Goal: Complete application form

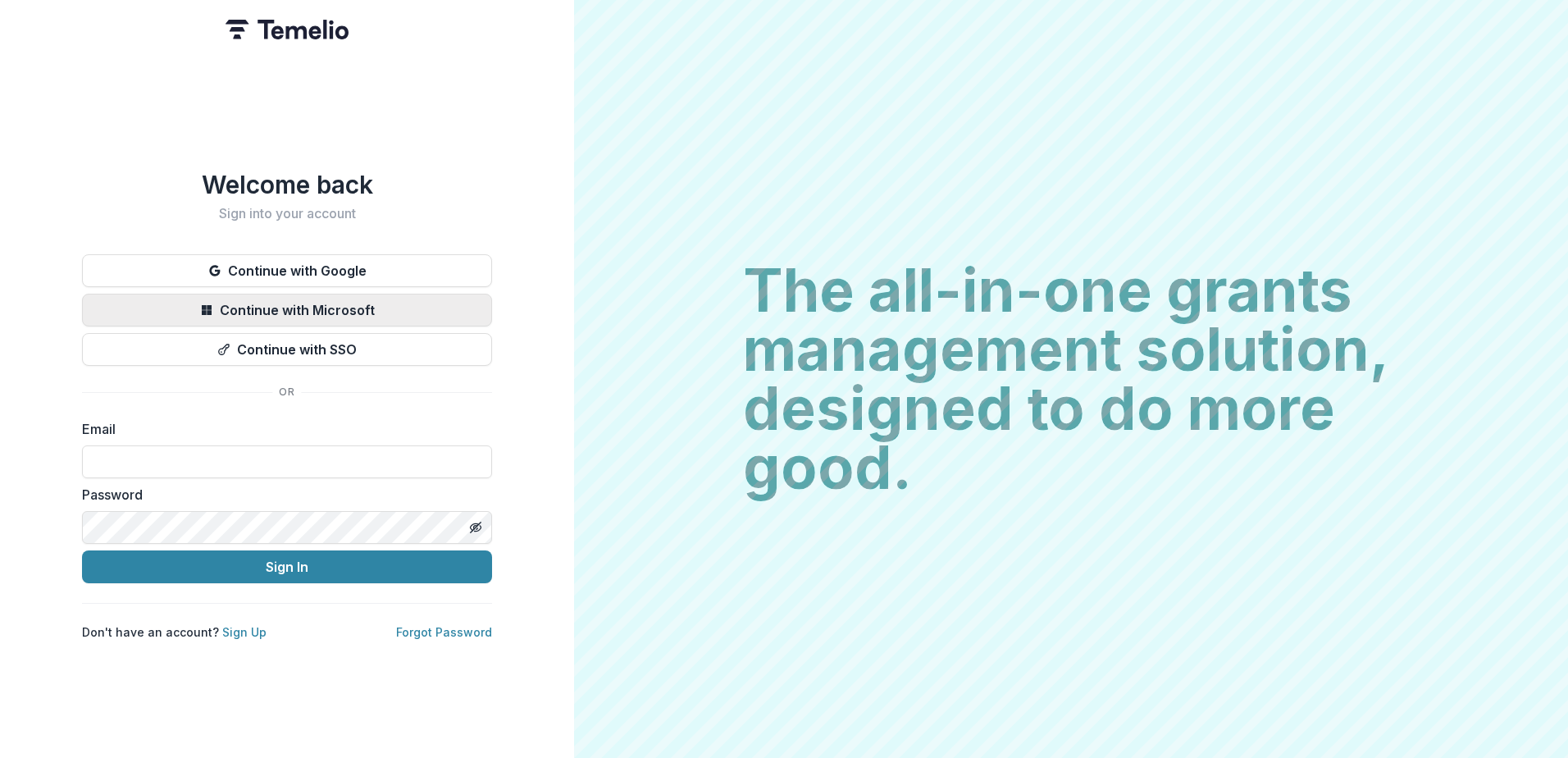
click at [301, 299] on button "Continue with Microsoft" at bounding box center [286, 310] width 410 height 33
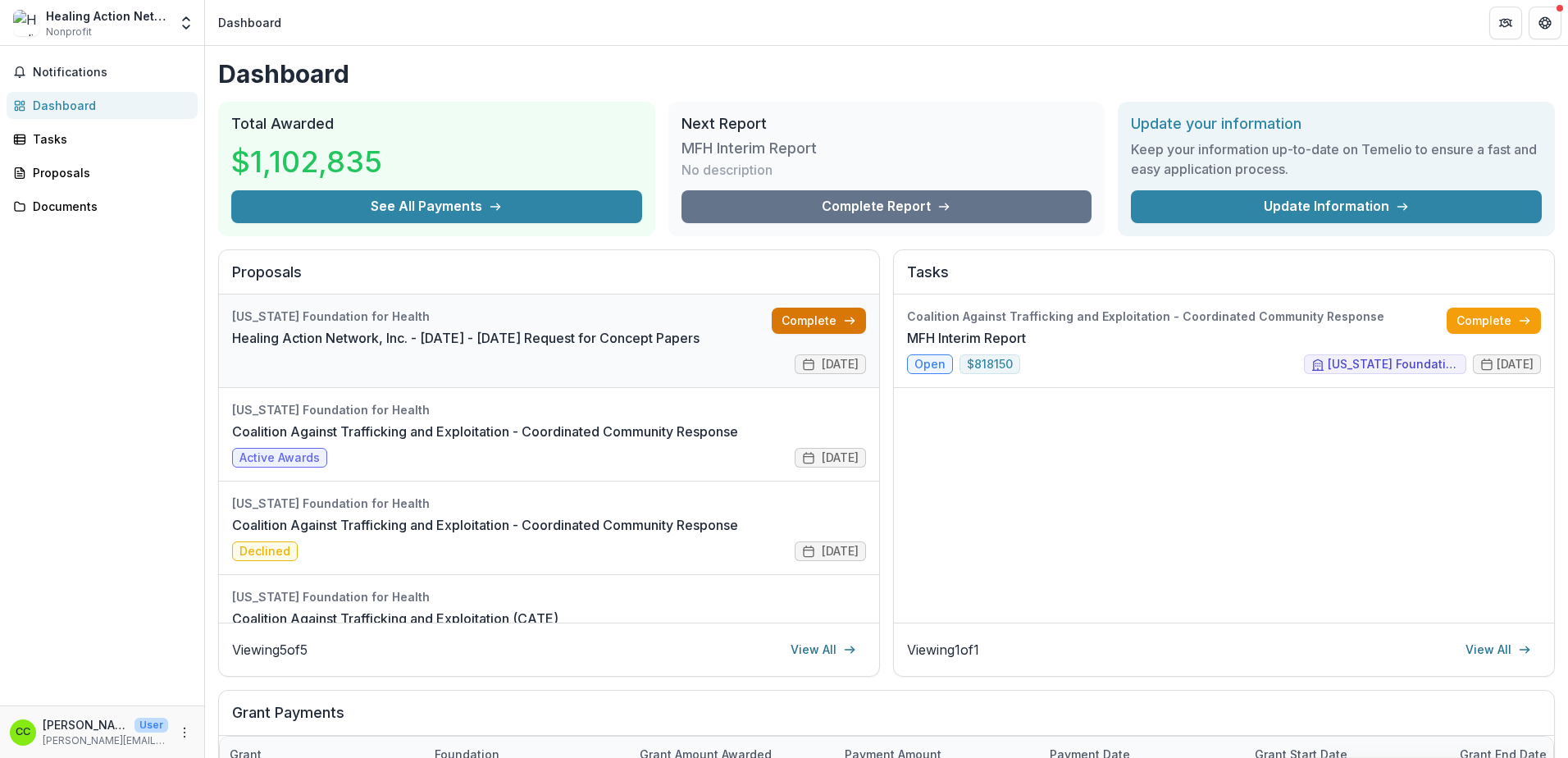
click at [790, 321] on link "Complete" at bounding box center [819, 320] width 94 height 26
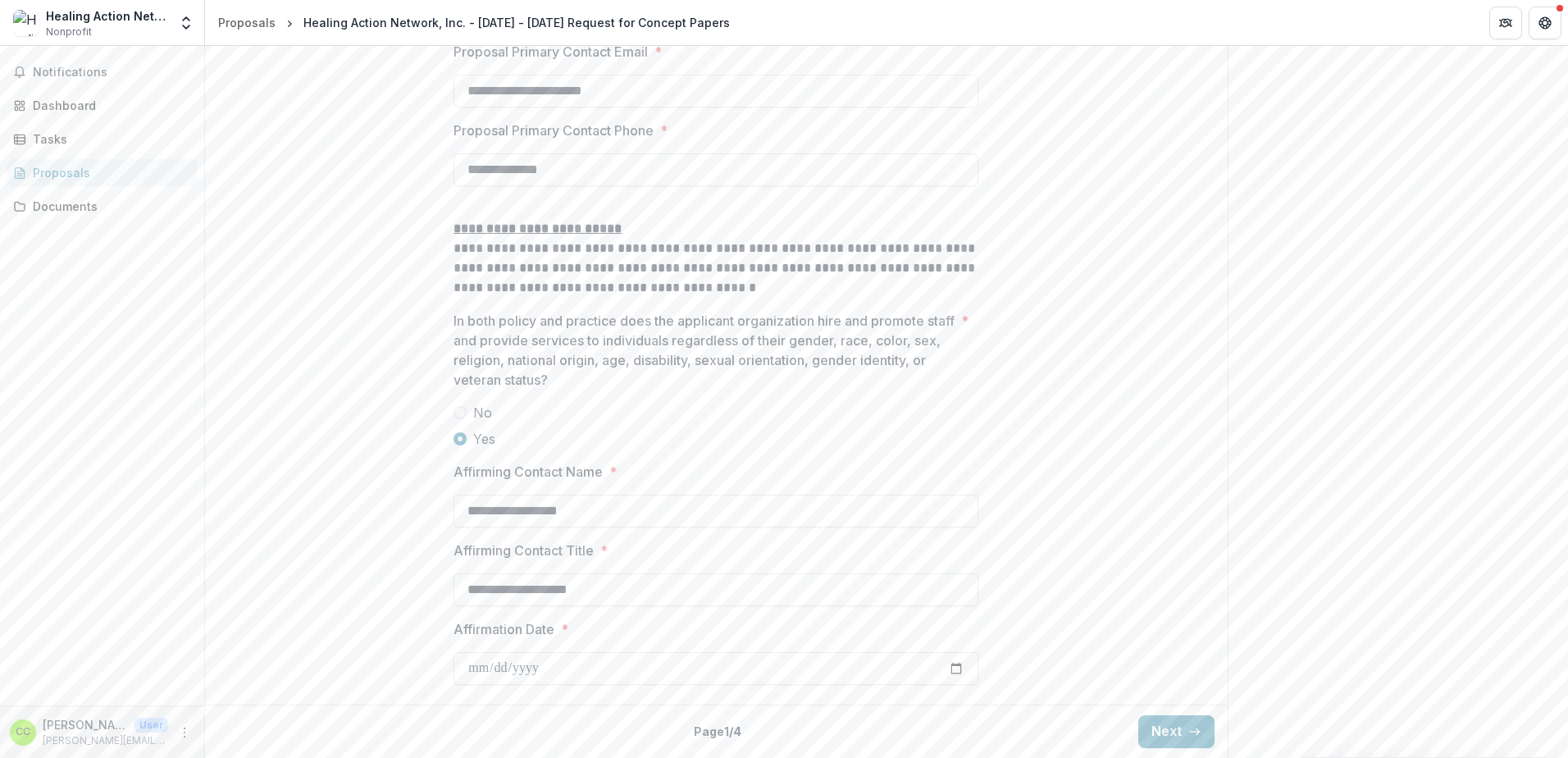
scroll to position [2401, 0]
click at [1176, 728] on button "Next" at bounding box center [1176, 731] width 76 height 33
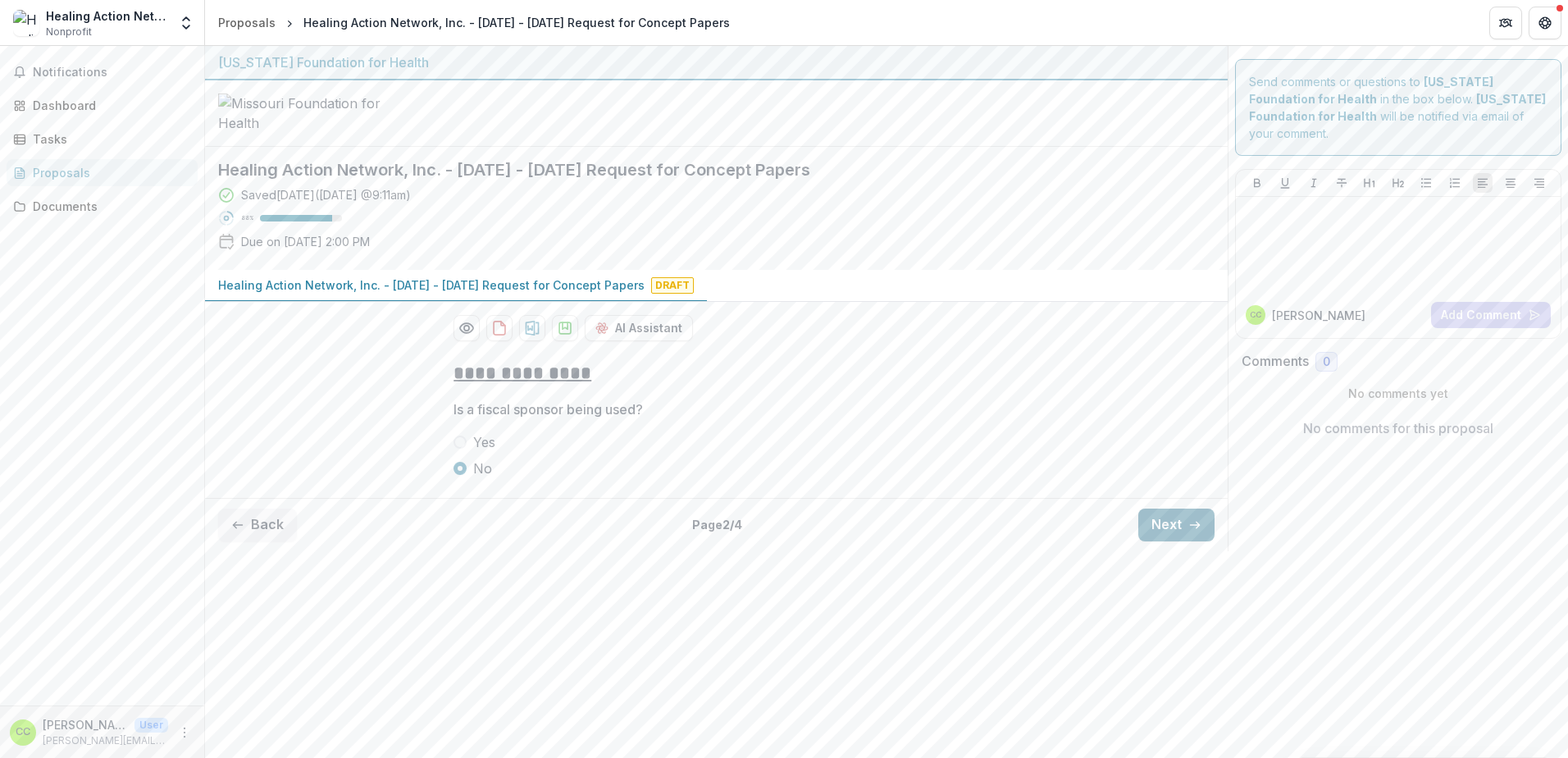
scroll to position [0, 0]
click at [1167, 541] on button "Next" at bounding box center [1176, 524] width 76 height 33
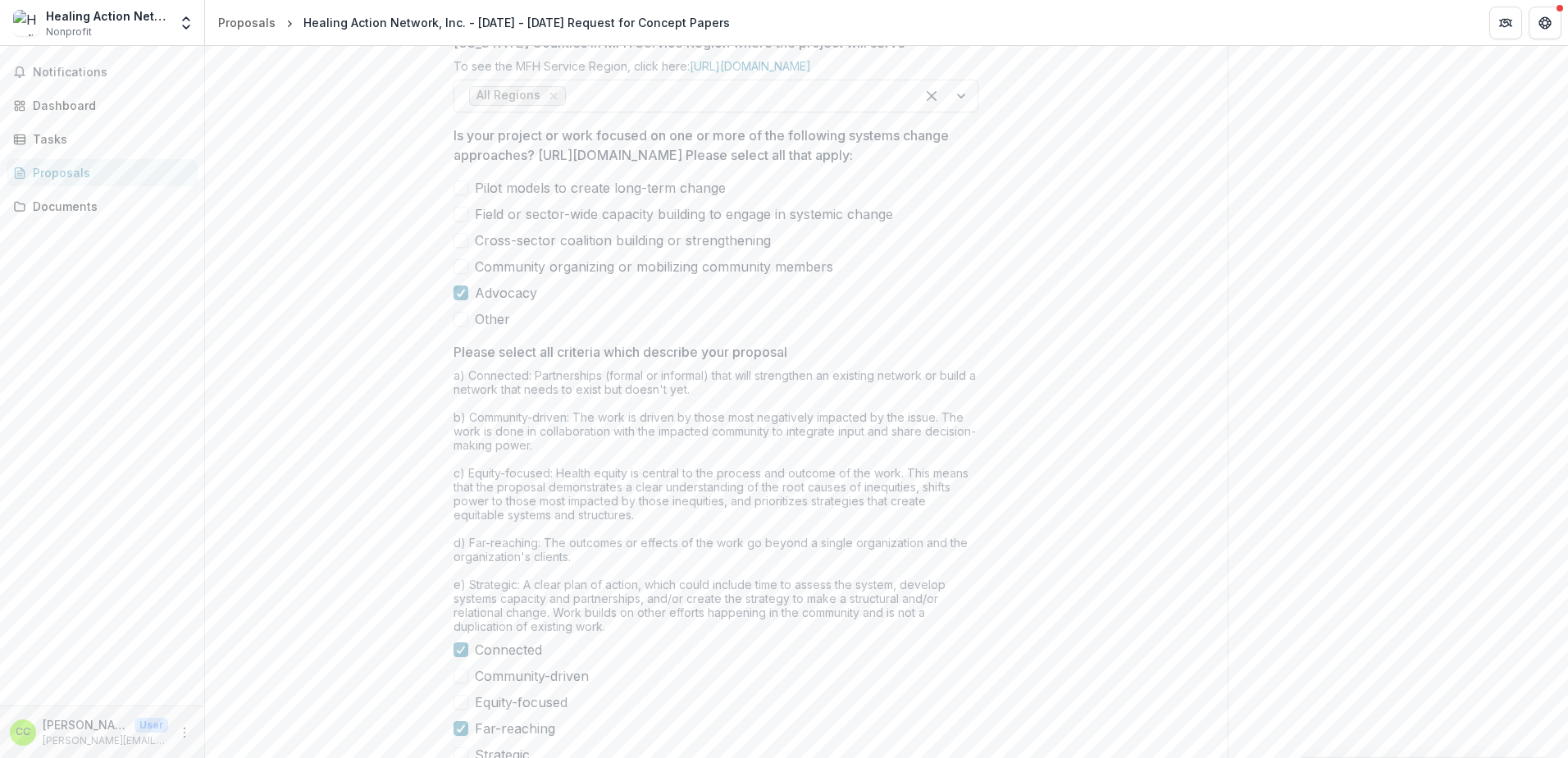
scroll to position [1013, 0]
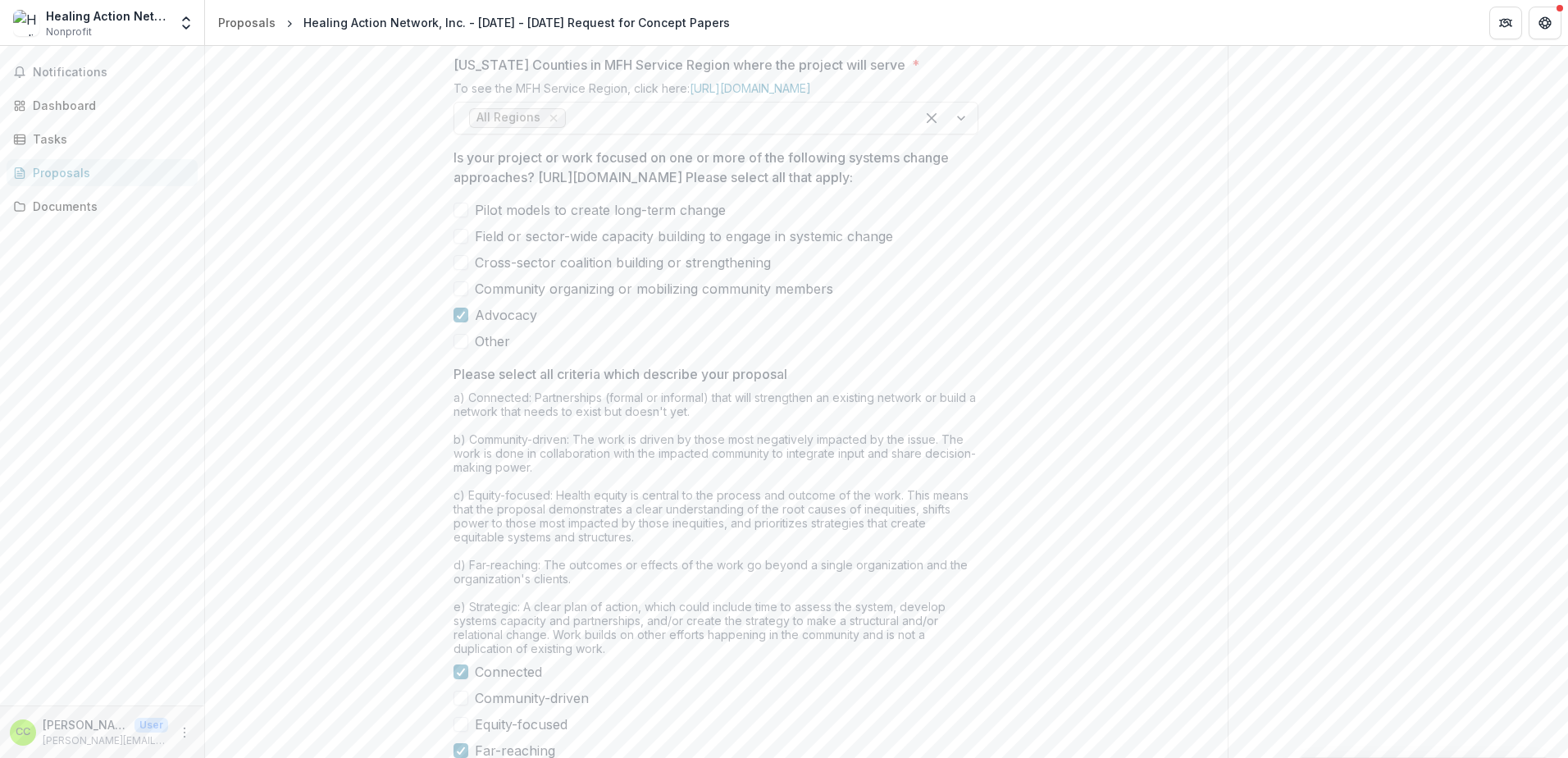
click at [456, 217] on span at bounding box center [461, 210] width 15 height 15
click at [458, 243] on span at bounding box center [461, 237] width 15 height 15
click at [455, 270] on span at bounding box center [461, 263] width 15 height 15
click at [456, 296] on span at bounding box center [461, 289] width 15 height 15
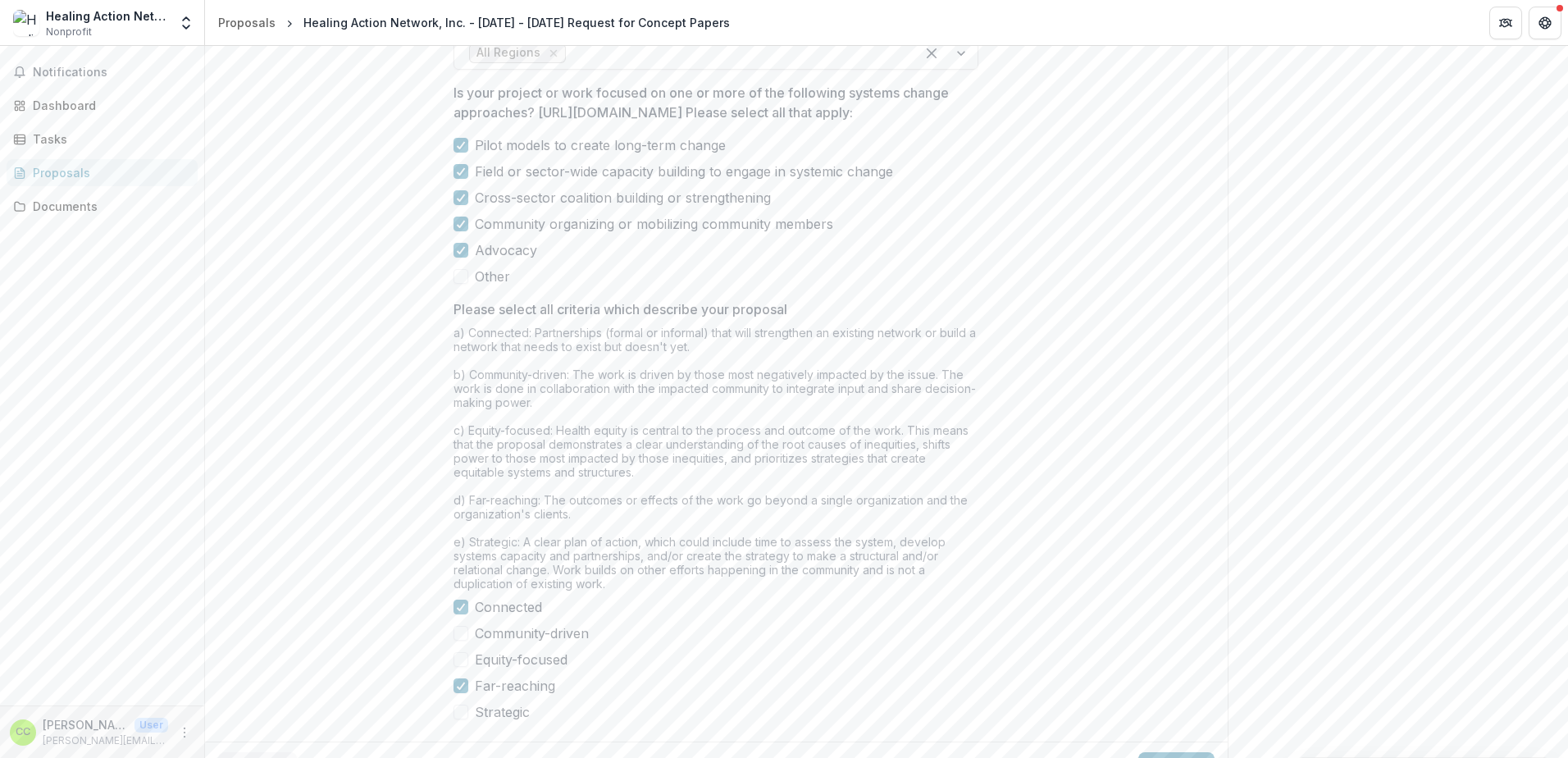
scroll to position [1260, 0]
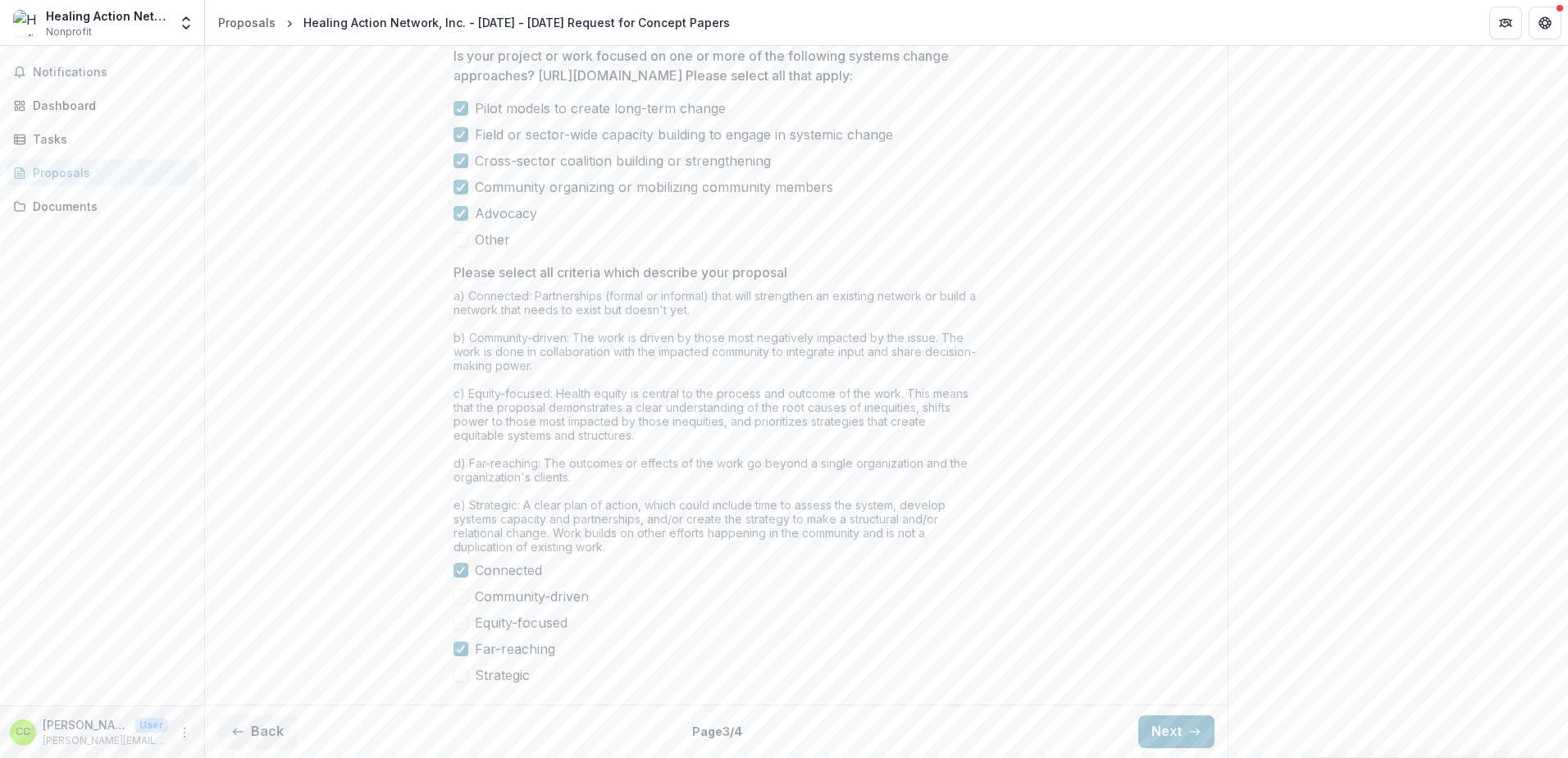
click at [456, 675] on span at bounding box center [461, 675] width 15 height 15
click at [459, 619] on span at bounding box center [461, 623] width 15 height 15
click at [458, 598] on span at bounding box center [461, 596] width 15 height 15
click at [1163, 729] on button "Next" at bounding box center [1176, 731] width 76 height 33
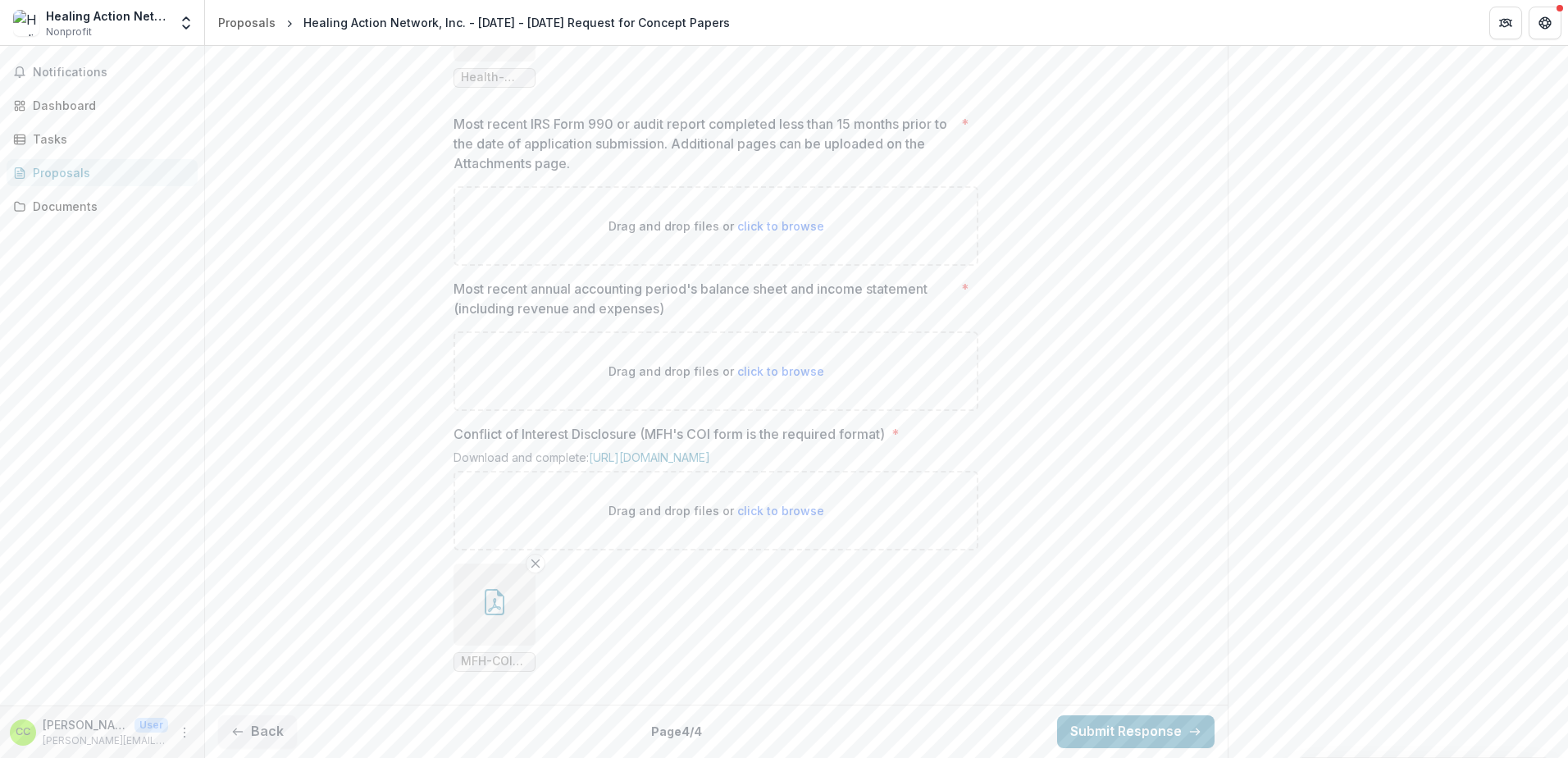
scroll to position [1335, 0]
click at [244, 732] on button "Back" at bounding box center [257, 731] width 79 height 33
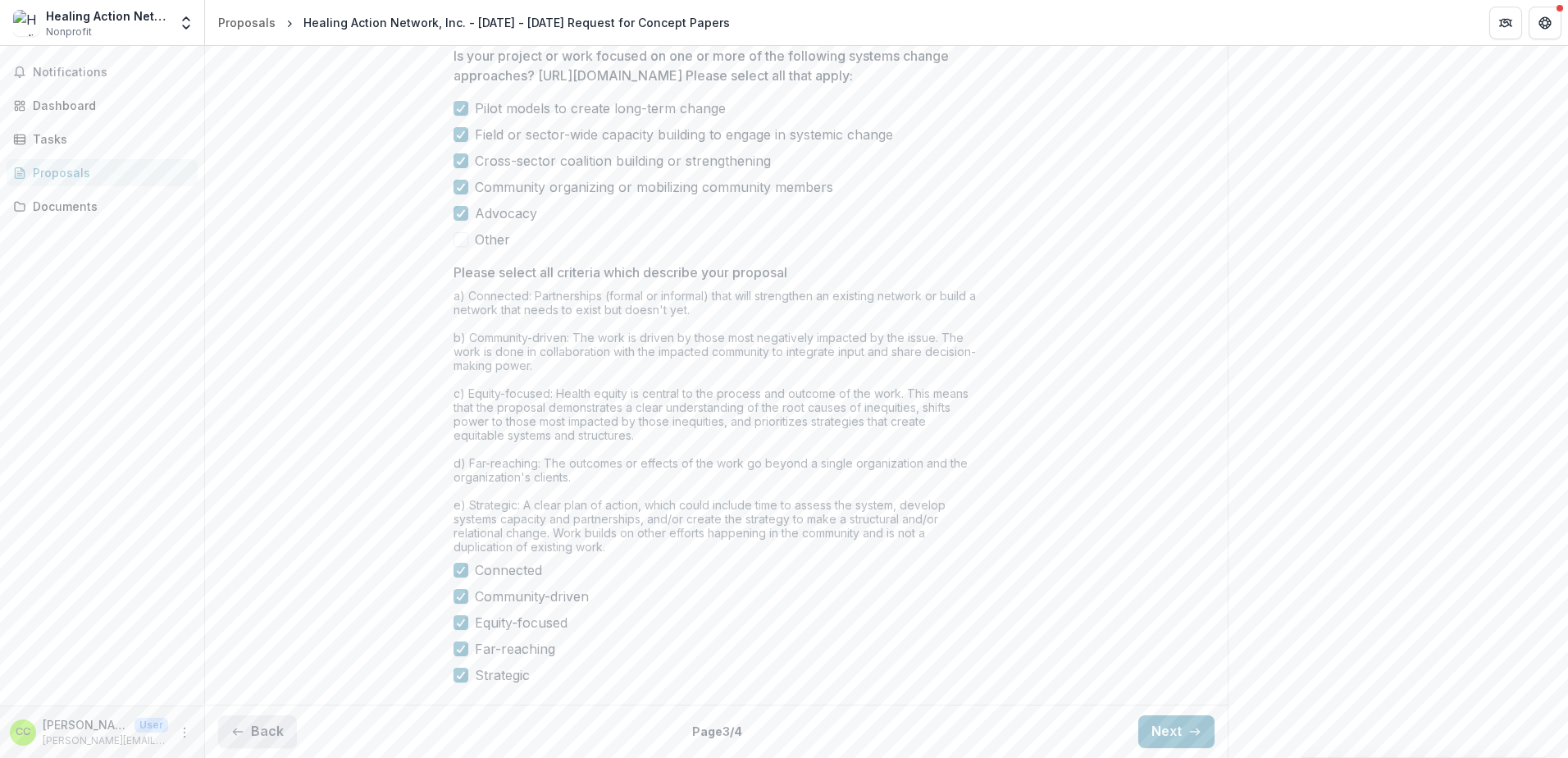
scroll to position [1260, 0]
click at [244, 732] on button "Back" at bounding box center [257, 731] width 79 height 33
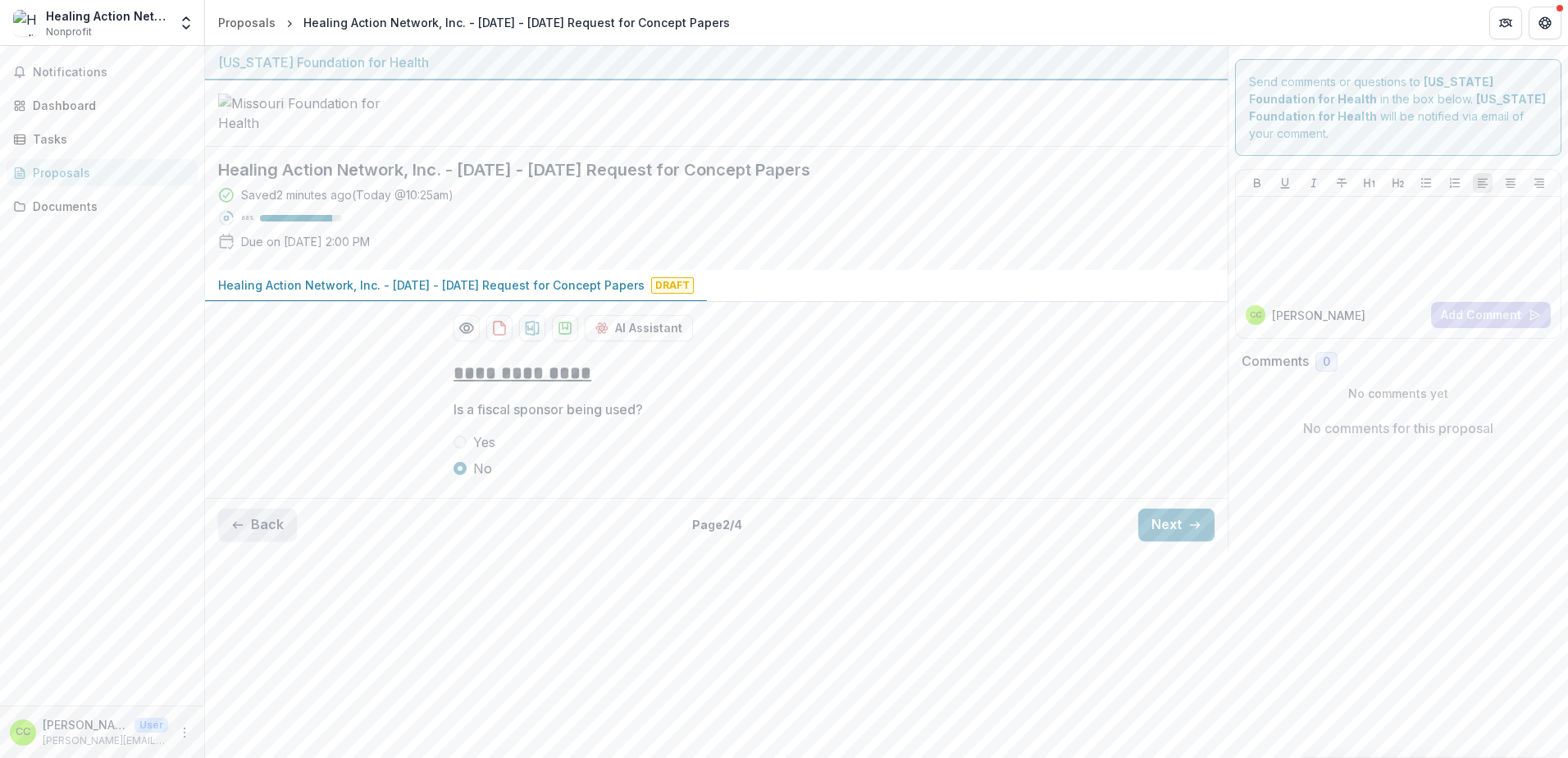
click at [251, 541] on button "Back" at bounding box center [257, 524] width 79 height 33
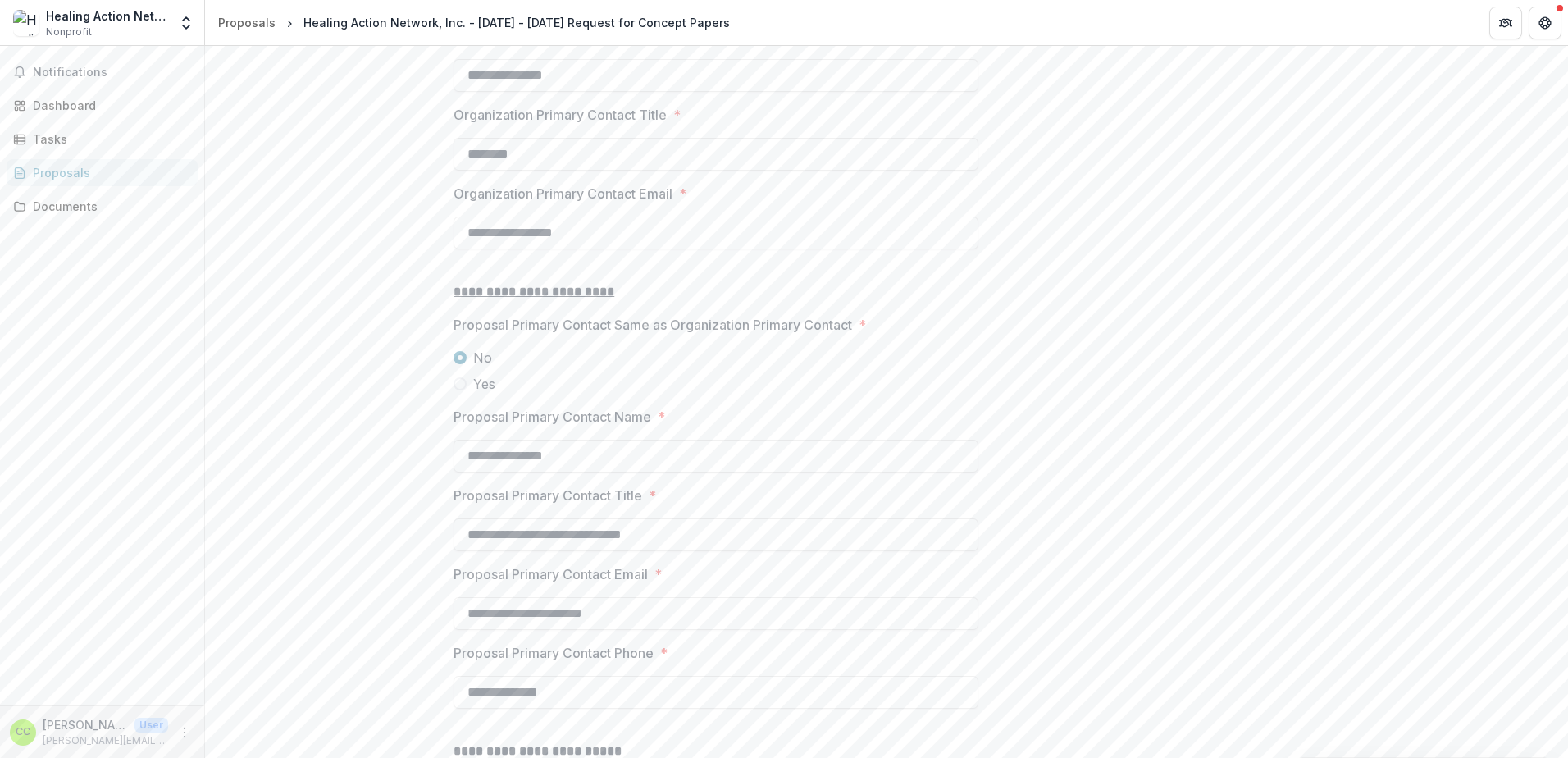
scroll to position [1804, 0]
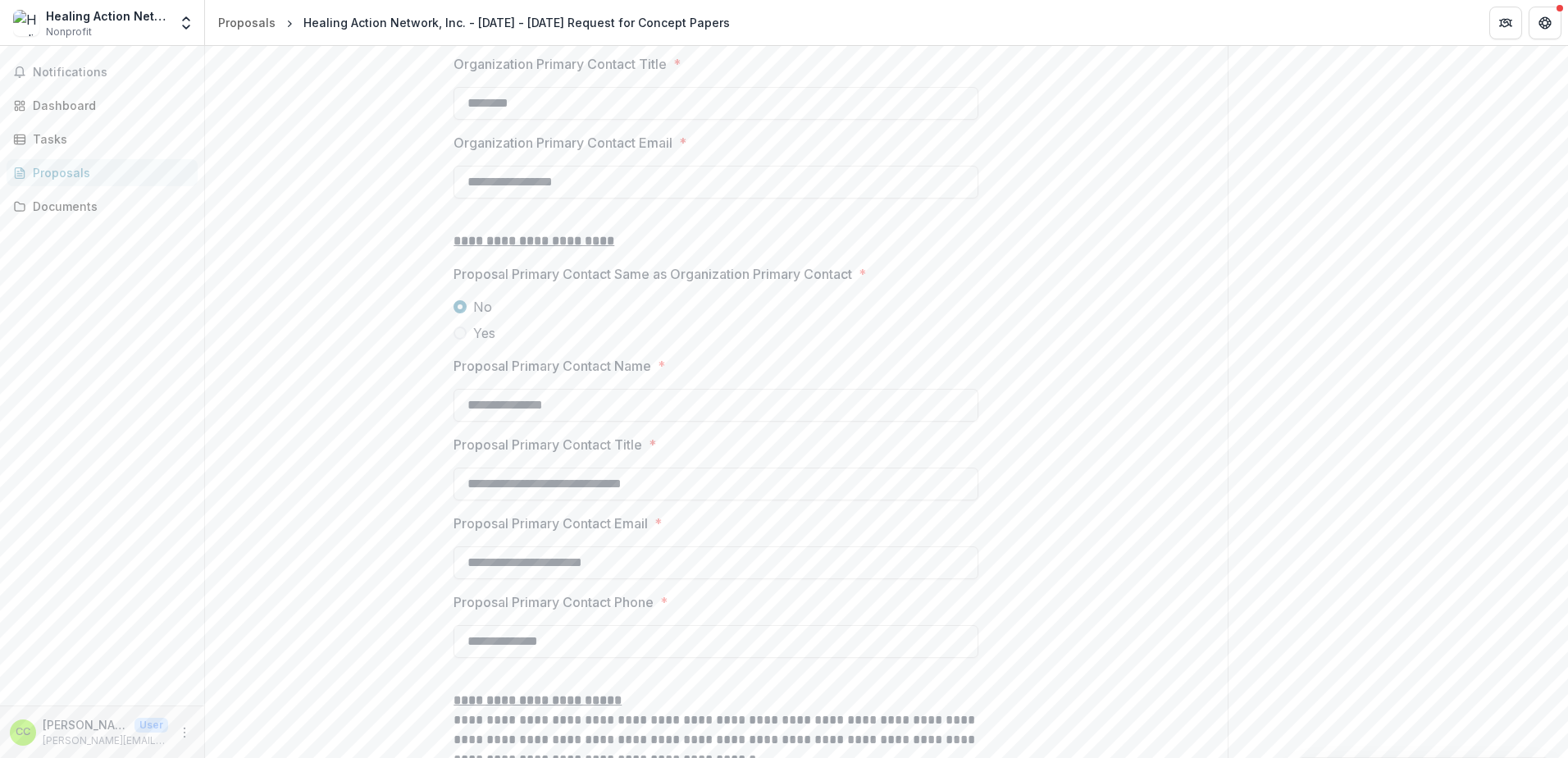
drag, startPoint x: 585, startPoint y: 529, endPoint x: 439, endPoint y: 526, distance: 146.0
drag, startPoint x: 603, startPoint y: 163, endPoint x: 441, endPoint y: 152, distance: 162.4
type input "*"
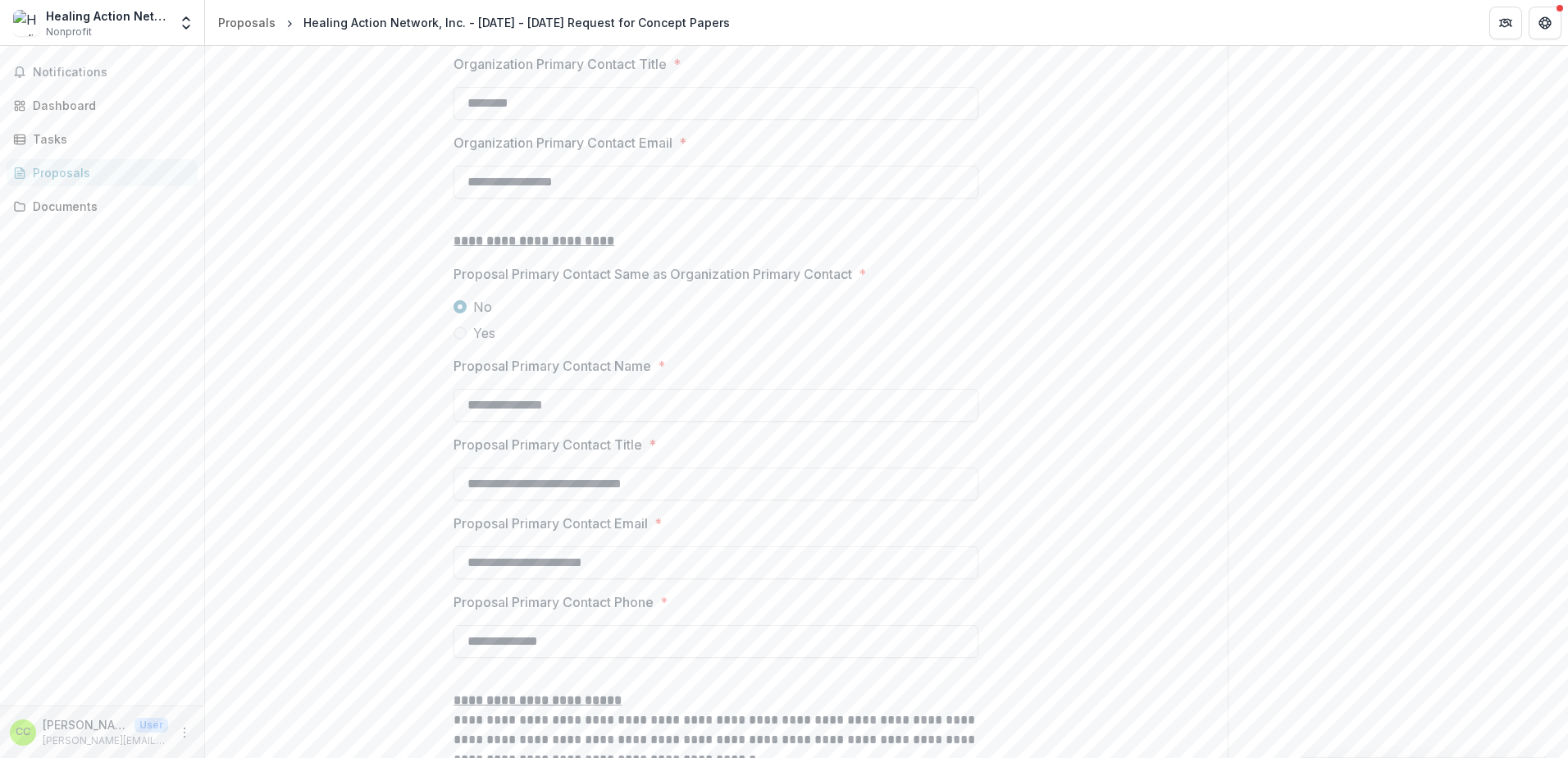
type input "**********"
drag, startPoint x: 579, startPoint y: 532, endPoint x: 448, endPoint y: 528, distance: 131.1
type input "**********"
type input "********"
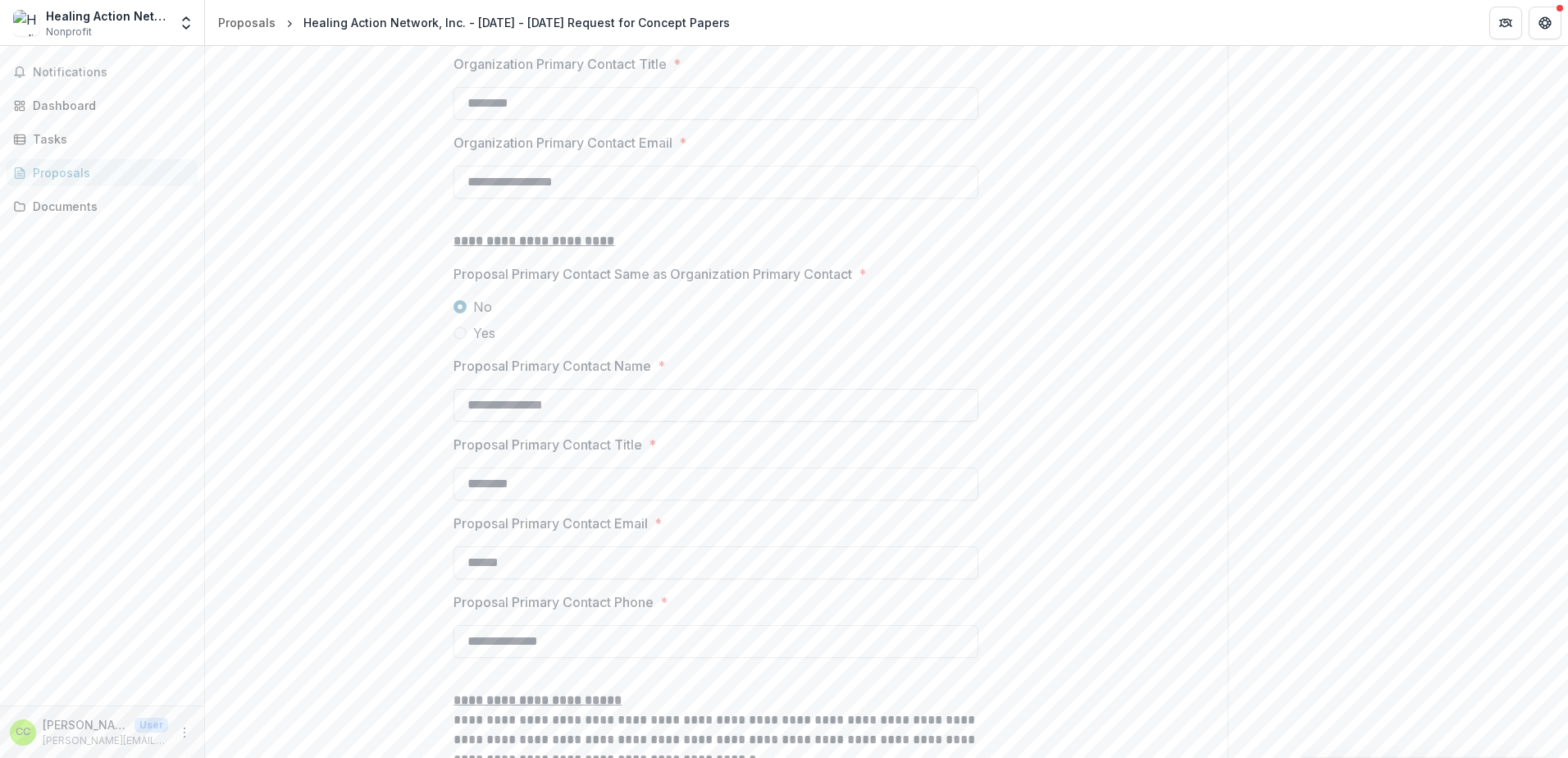
type input "**********"
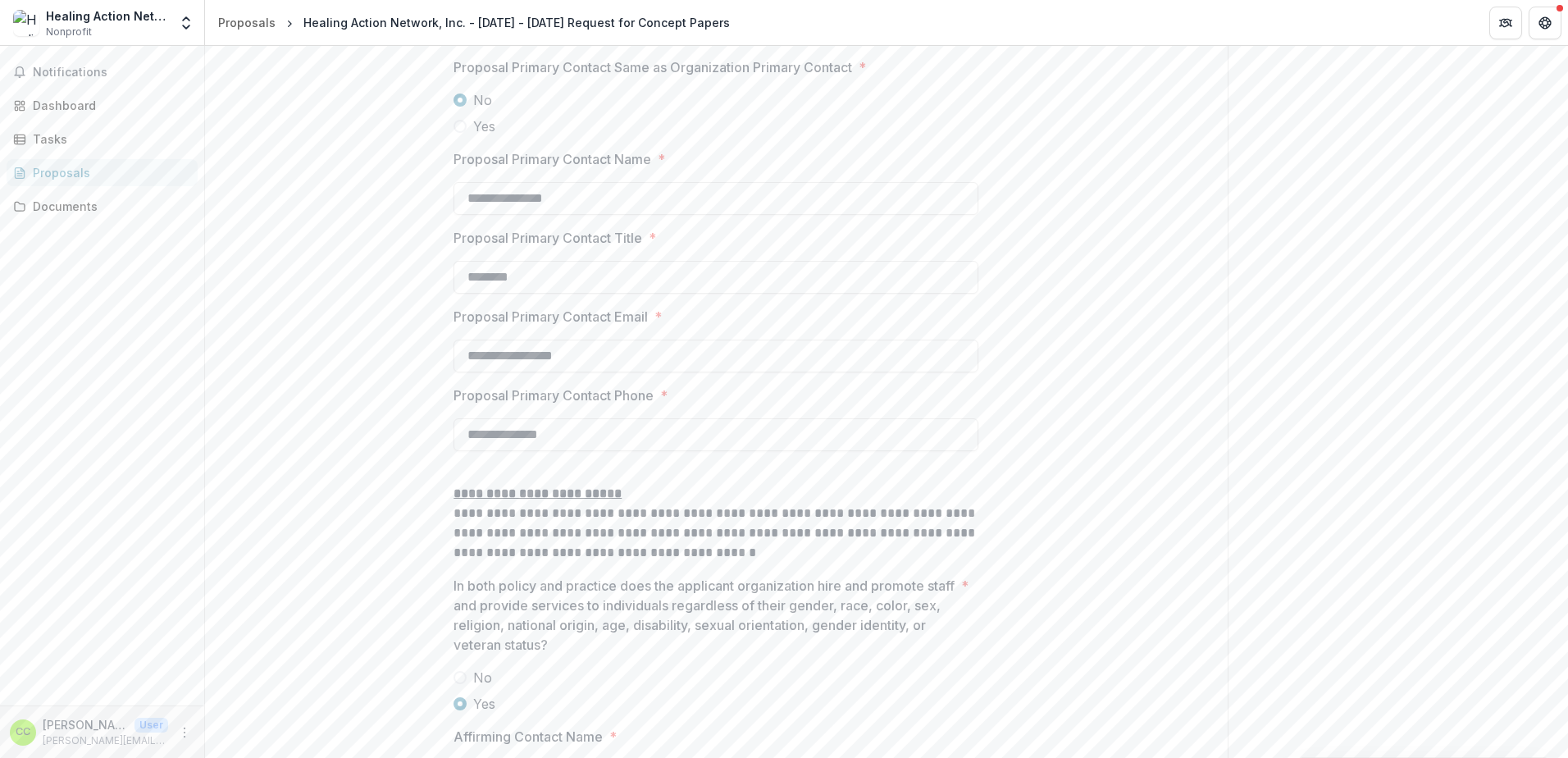
scroll to position [2050, 0]
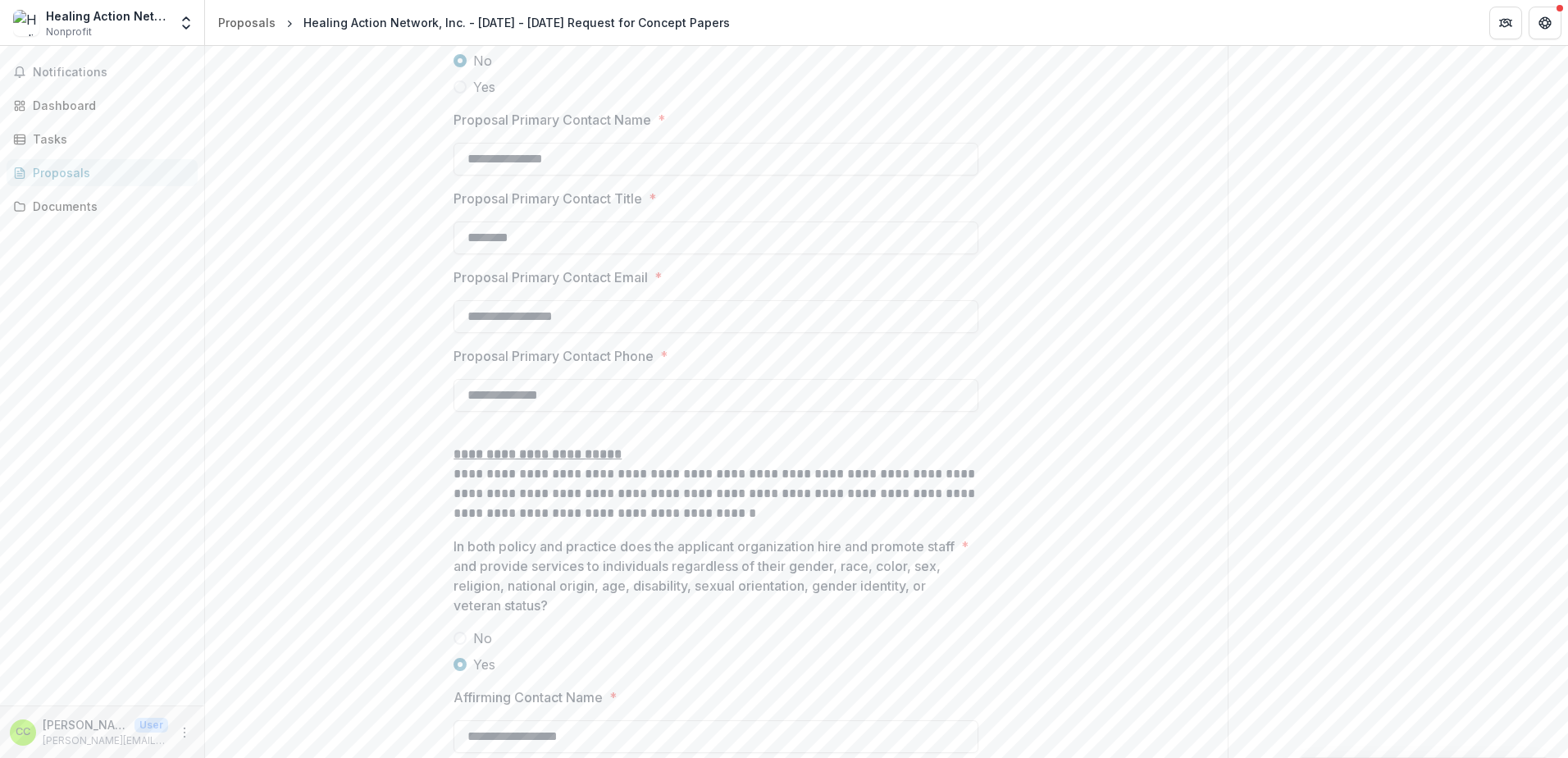
drag, startPoint x: 579, startPoint y: 528, endPoint x: 502, endPoint y: 520, distance: 77.4
click at [502, 411] on input "**********" at bounding box center [715, 394] width 525 height 33
type input "**********"
click at [755, 464] on p "**********" at bounding box center [715, 454] width 525 height 20
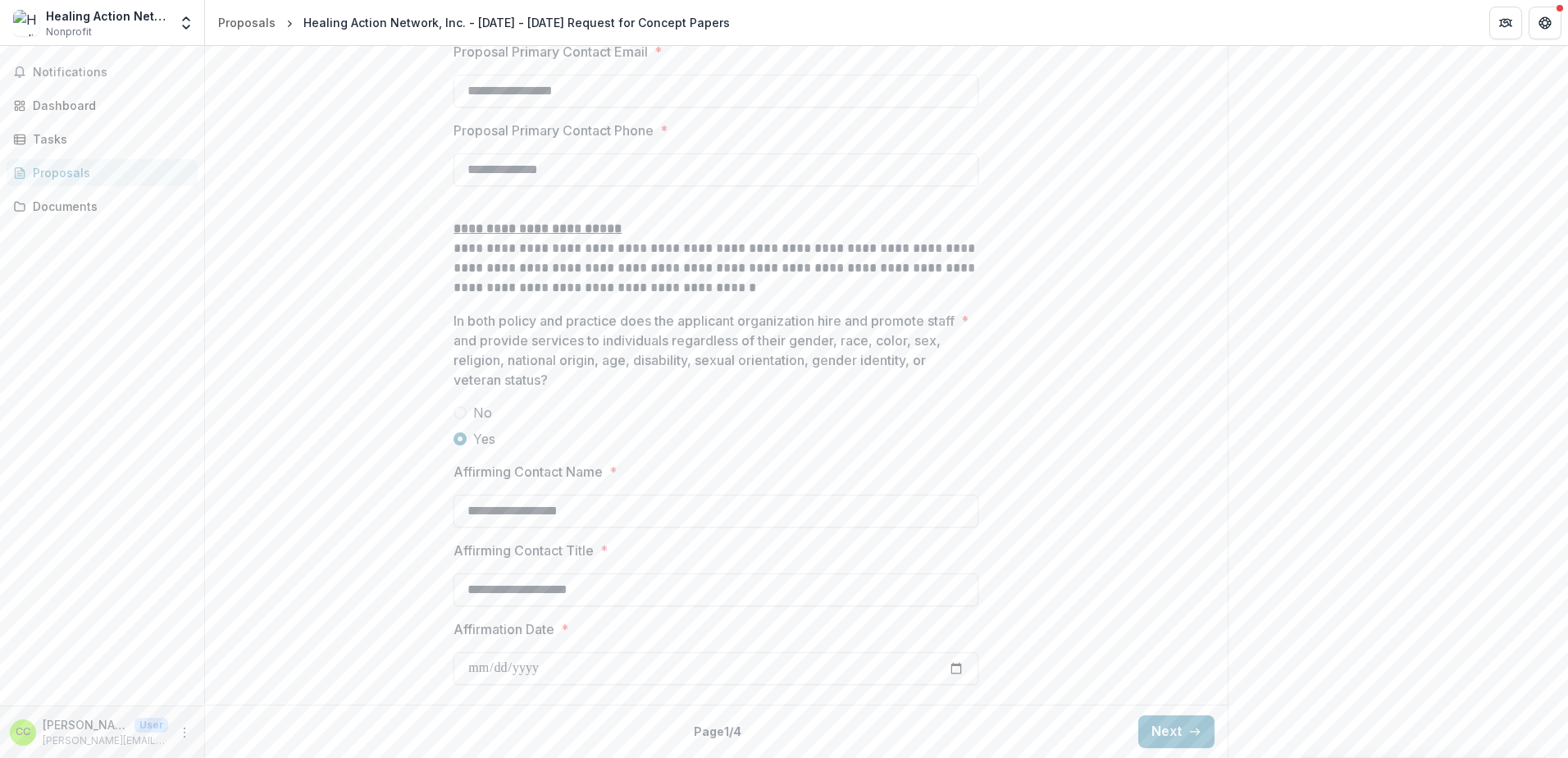
scroll to position [2401, 0]
click at [1166, 727] on button "Next" at bounding box center [1176, 731] width 76 height 33
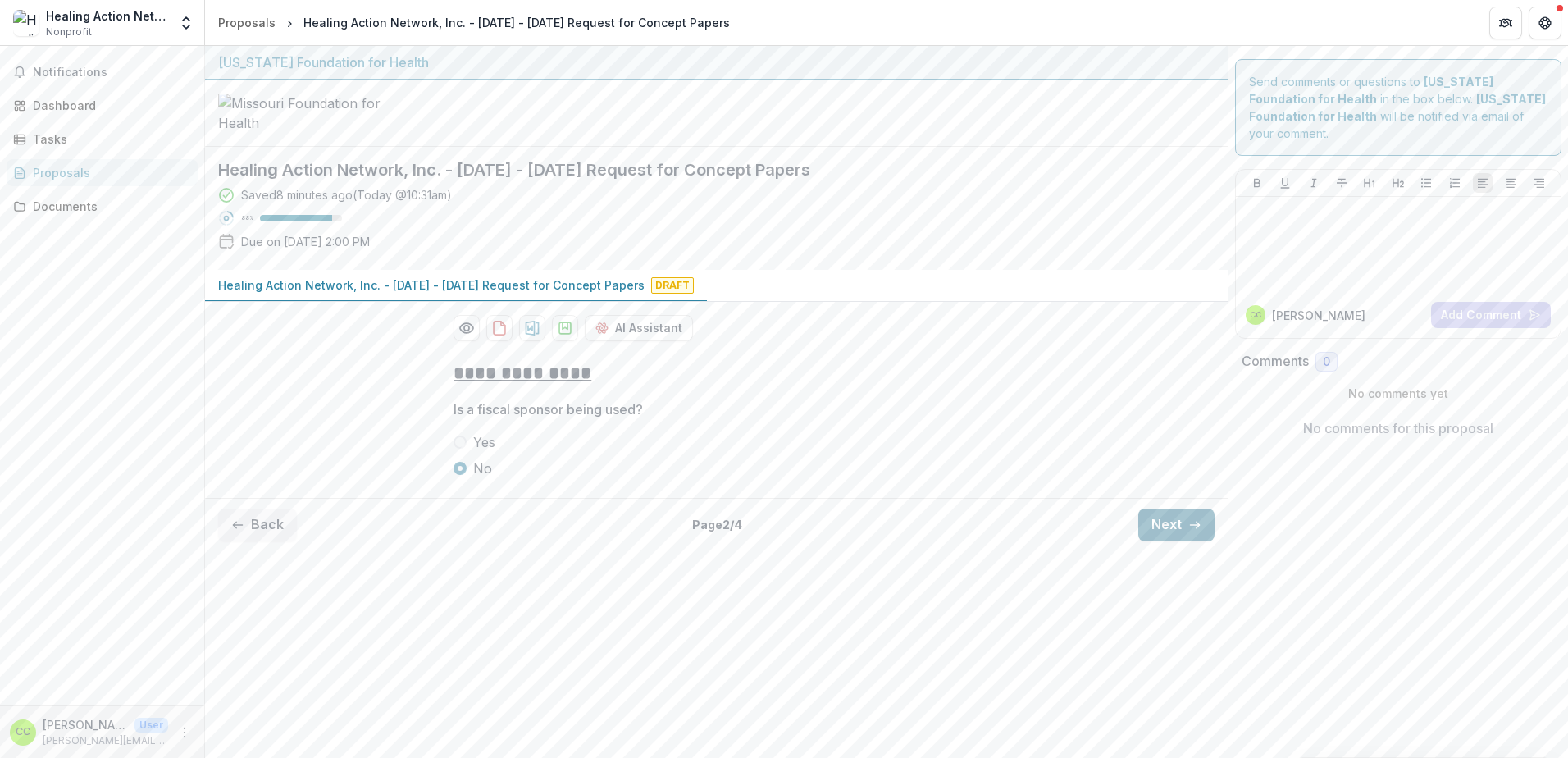
click at [1178, 541] on button "Next" at bounding box center [1176, 524] width 76 height 33
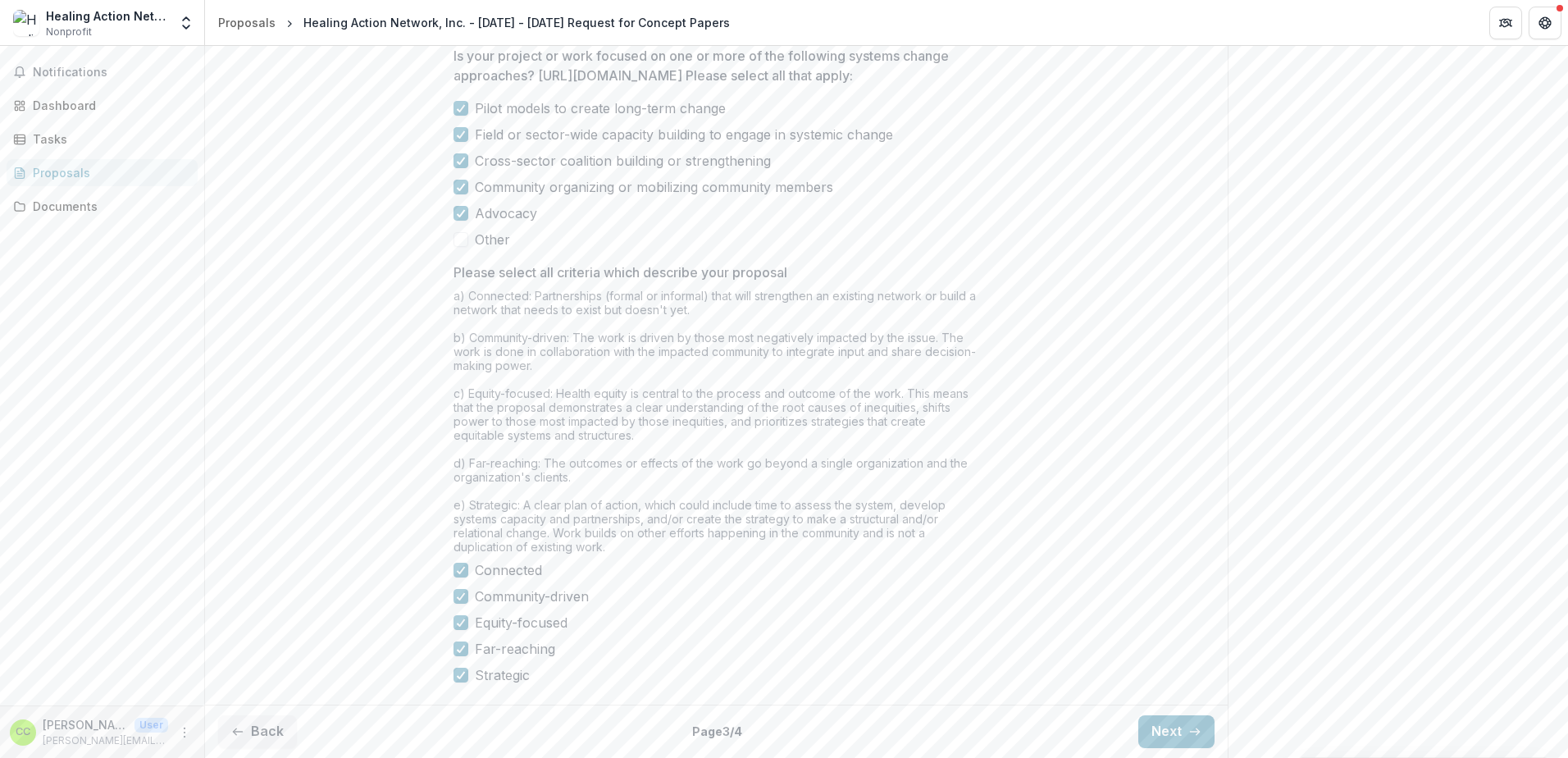
scroll to position [1260, 0]
click at [1146, 730] on button "Next" at bounding box center [1176, 731] width 76 height 33
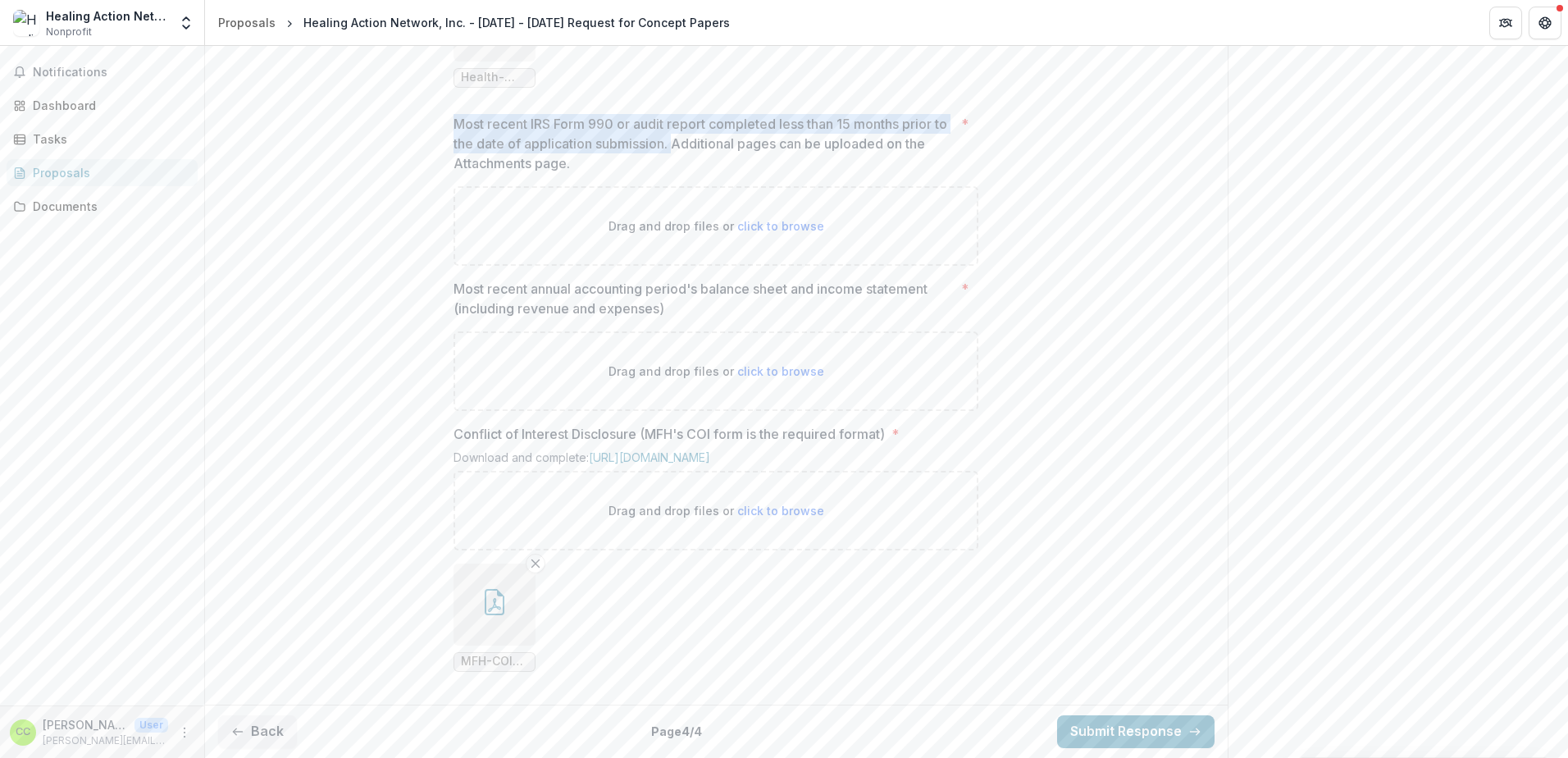
drag, startPoint x: 454, startPoint y: 181, endPoint x: 689, endPoint y: 205, distance: 236.2
click at [689, 173] on p "Most recent IRS Form 990 or audit report completed less than 15 months prior to…" at bounding box center [704, 143] width 501 height 59
drag, startPoint x: 689, startPoint y: 205, endPoint x: 633, endPoint y: 200, distance: 56.2
copy p "Most recent IRS Form 990 or audit report completed less than 15 months prior to…"
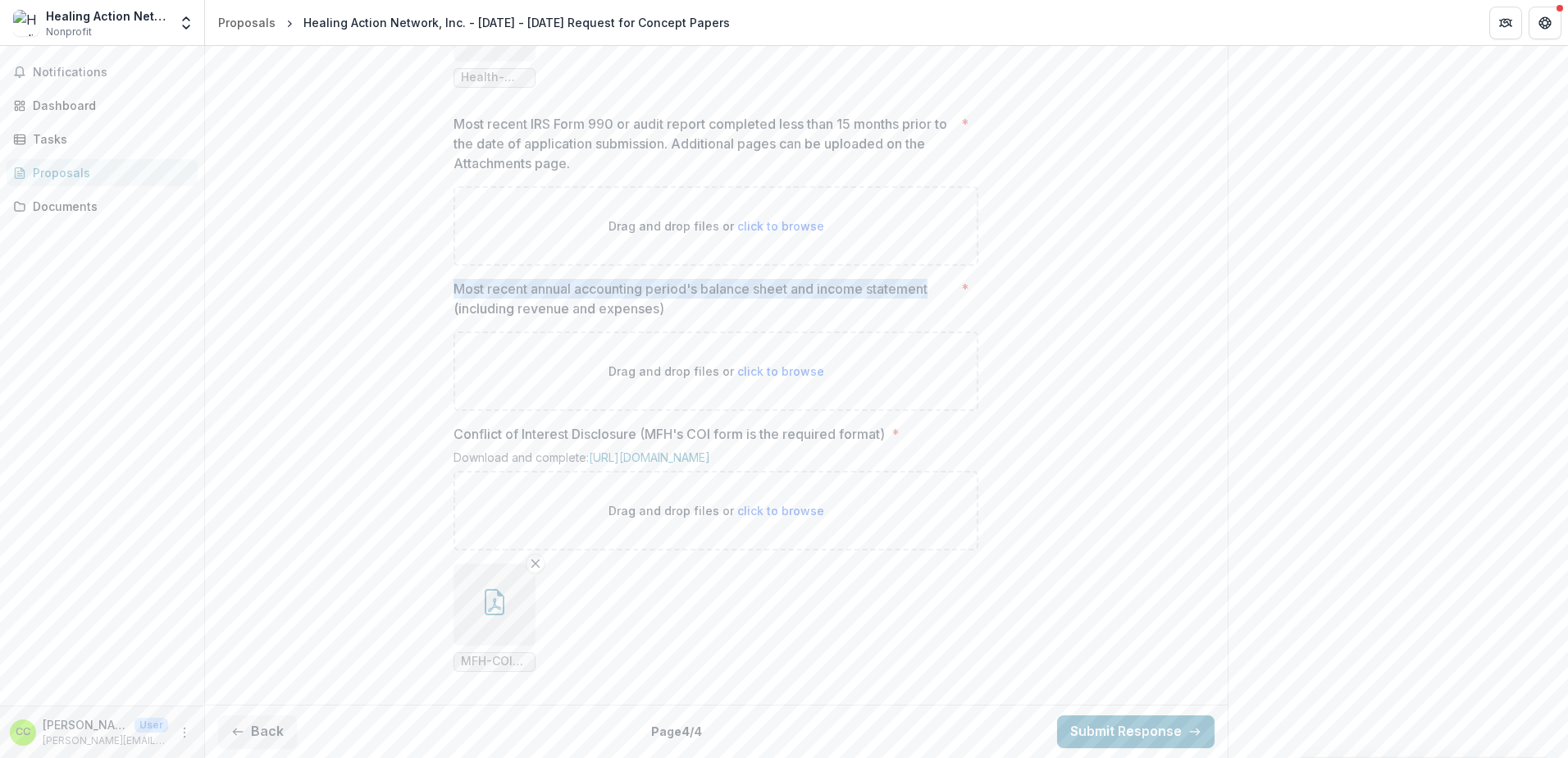
drag, startPoint x: 454, startPoint y: 351, endPoint x: 940, endPoint y: 345, distance: 486.0
click at [940, 318] on p "Most recent annual accounting period's balance sheet and income statement (incl…" at bounding box center [704, 299] width 501 height 39
drag, startPoint x: 940, startPoint y: 345, endPoint x: 858, endPoint y: 348, distance: 82.1
copy p "Most recent annual accounting period's balance sheet and income statement"
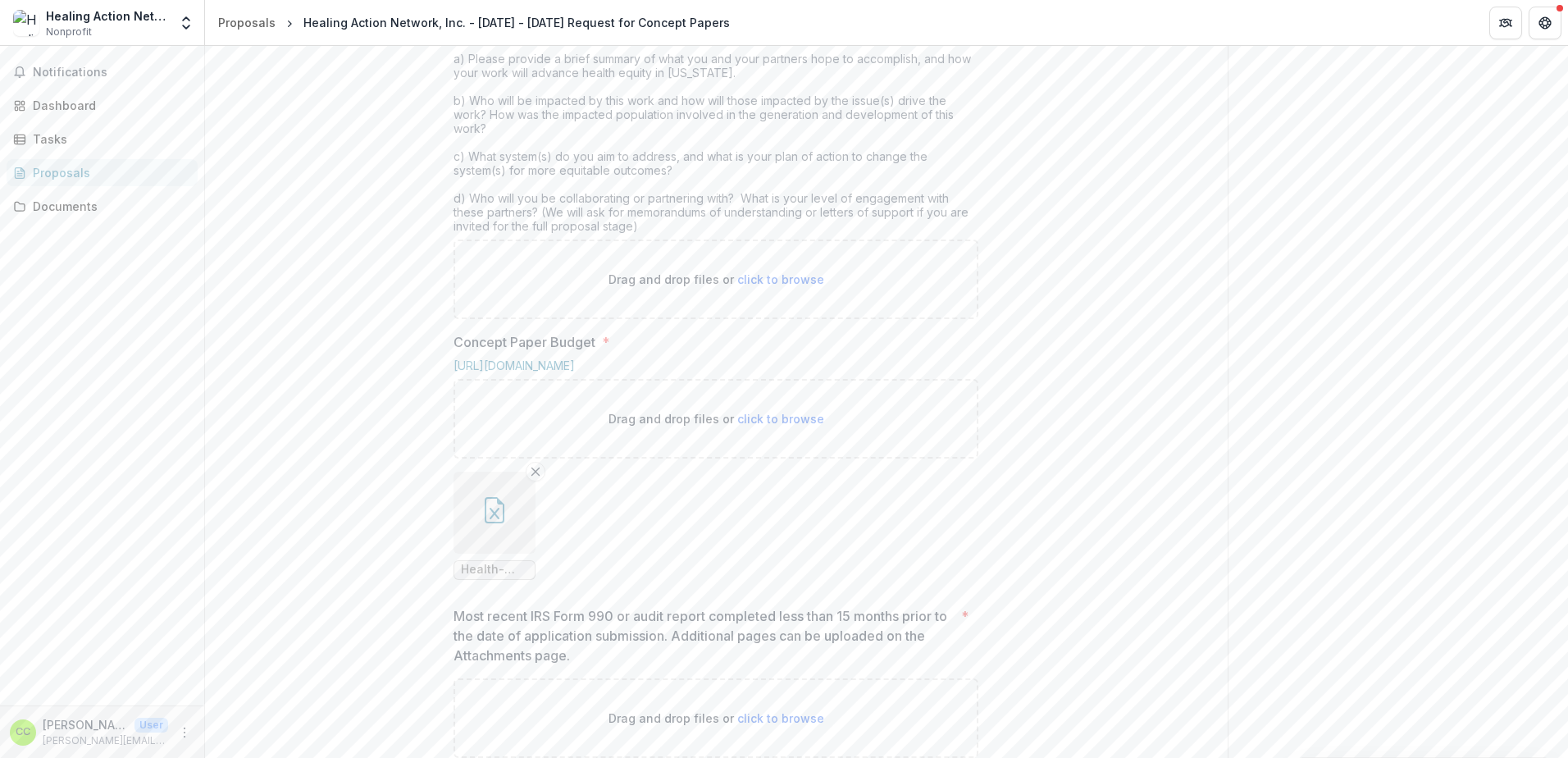
scroll to position [686, 0]
click at [753, 290] on span "click to browse" at bounding box center [780, 283] width 87 height 14
click at [767, 290] on span "click to browse" at bounding box center [780, 283] width 87 height 14
type input "**********"
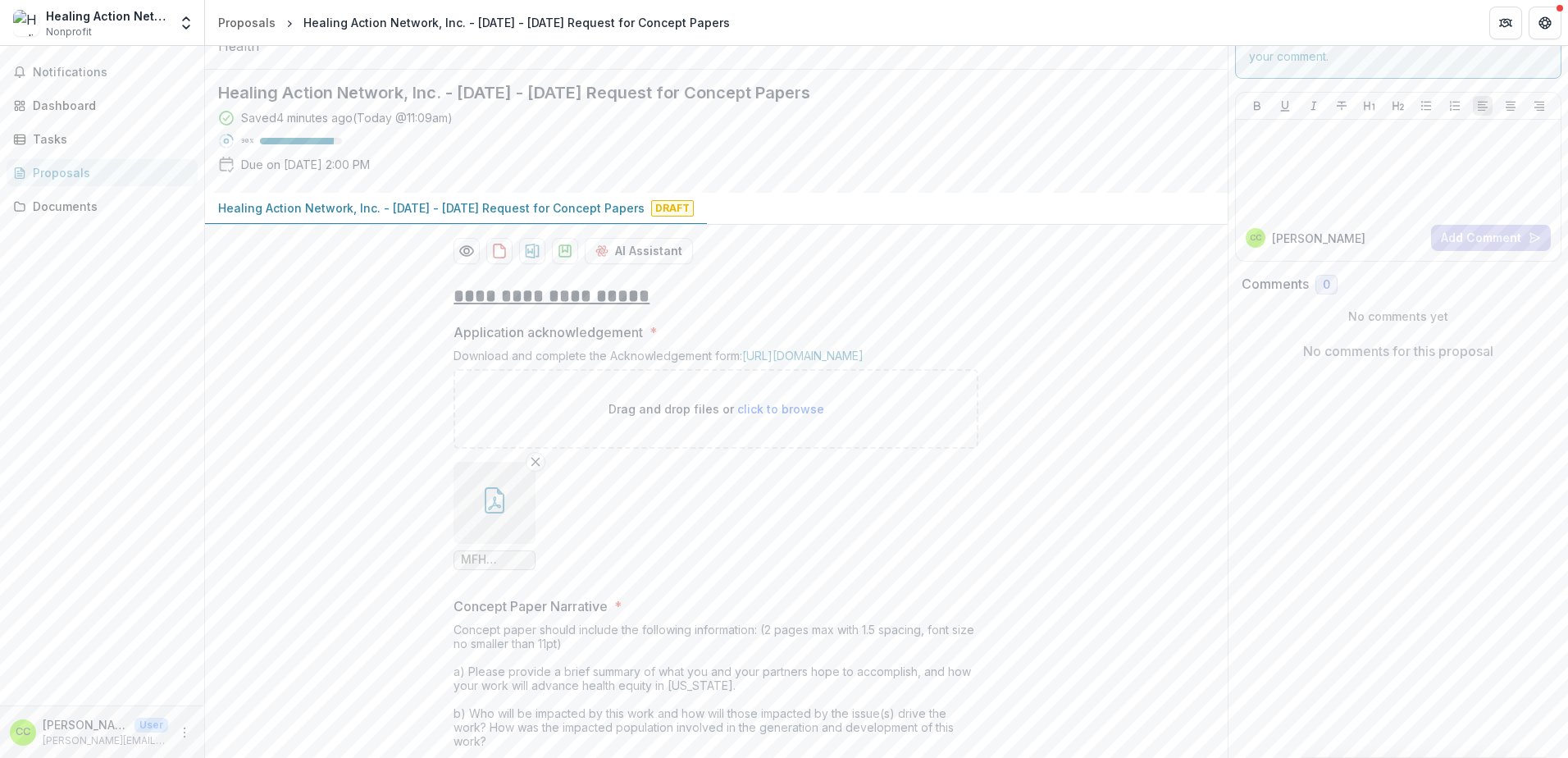
scroll to position [0, 0]
